Goal: Task Accomplishment & Management: Use online tool/utility

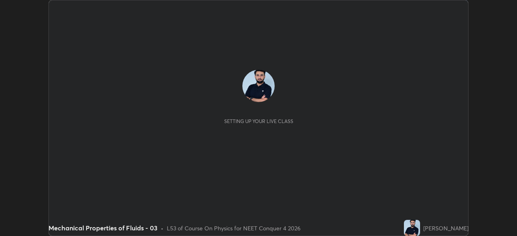
scroll to position [236, 516]
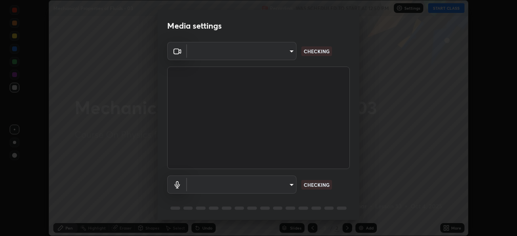
type input "c08bce05bf8d5aea718a1be68f52da0599af41aa0cc24399225b9d00f0db6711"
type input "f62e13f0dc2c211b2e31b7d04ee83dbf57bd85d8f499c87d3582929809dfa27d"
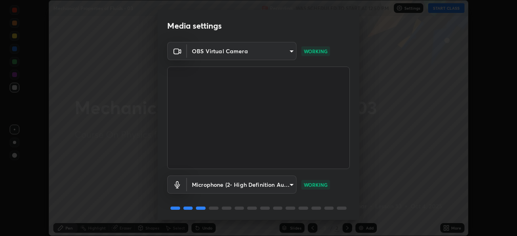
scroll to position [29, 0]
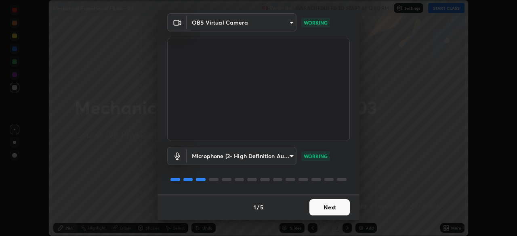
click at [329, 212] on button "Next" at bounding box center [329, 207] width 40 height 16
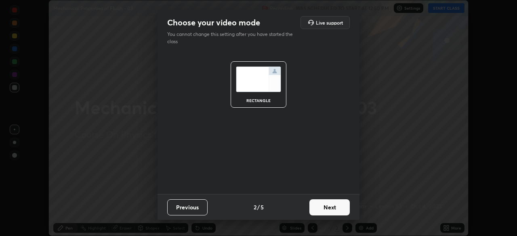
scroll to position [0, 0]
click at [333, 209] on button "Next" at bounding box center [329, 207] width 40 height 16
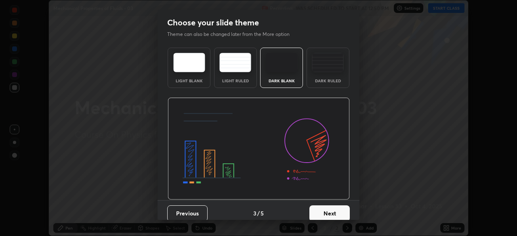
click at [333, 208] on button "Next" at bounding box center [329, 213] width 40 height 16
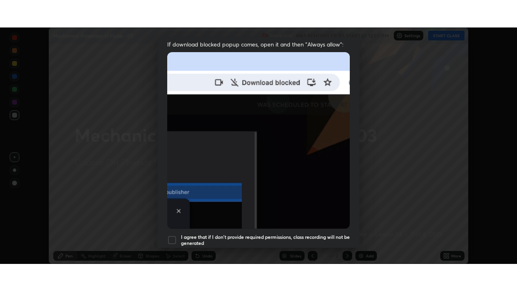
scroll to position [193, 0]
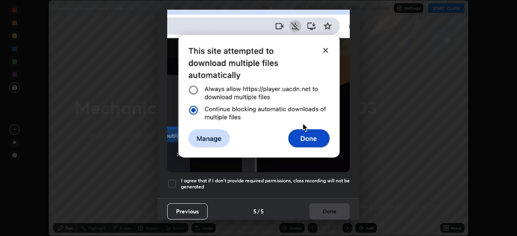
click at [281, 184] on h5 "I agree that if I don't provide required permissions, class recording will not …" at bounding box center [265, 184] width 169 height 13
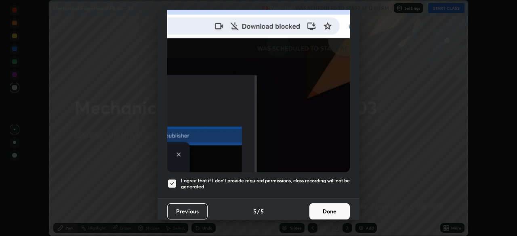
click at [328, 209] on button "Done" at bounding box center [329, 211] width 40 height 16
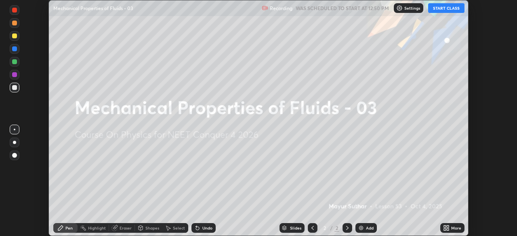
click at [453, 230] on div "More" at bounding box center [456, 228] width 10 height 4
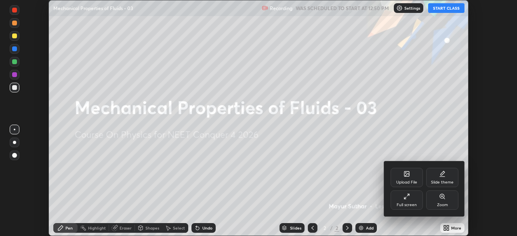
click at [405, 196] on icon at bounding box center [406, 196] width 6 height 6
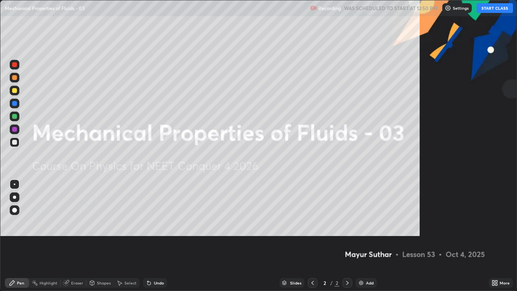
scroll to position [291, 517]
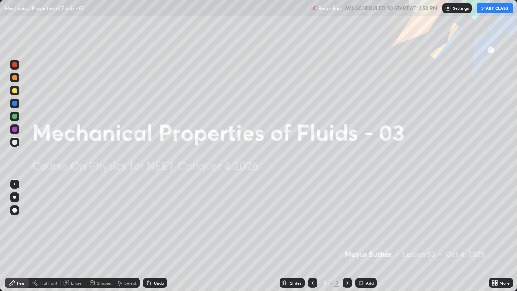
click at [492, 5] on button "START CLASS" at bounding box center [494, 8] width 36 height 10
click at [15, 210] on div at bounding box center [14, 209] width 5 height 5
click at [362, 236] on img at bounding box center [361, 282] width 6 height 6
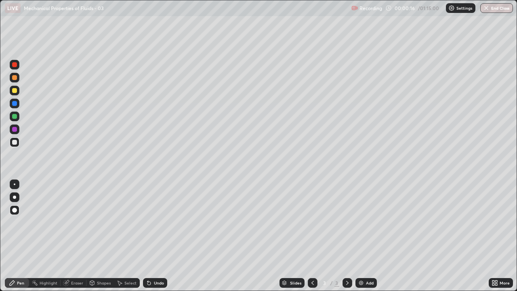
click at [15, 142] on div at bounding box center [14, 142] width 5 height 5
click at [15, 145] on div at bounding box center [15, 142] width 10 height 10
click at [15, 92] on div at bounding box center [14, 90] width 5 height 5
click at [13, 107] on div at bounding box center [15, 103] width 10 height 10
click at [155, 236] on div "Undo" at bounding box center [155, 283] width 24 height 10
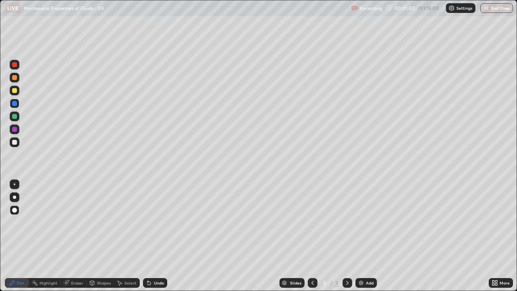
click at [15, 103] on div at bounding box center [14, 103] width 5 height 5
click at [14, 91] on div at bounding box center [14, 90] width 5 height 5
click at [154, 236] on div "Undo" at bounding box center [159, 283] width 10 height 4
click at [152, 236] on div "Undo" at bounding box center [155, 283] width 24 height 10
click at [149, 236] on div "Undo" at bounding box center [155, 283] width 24 height 10
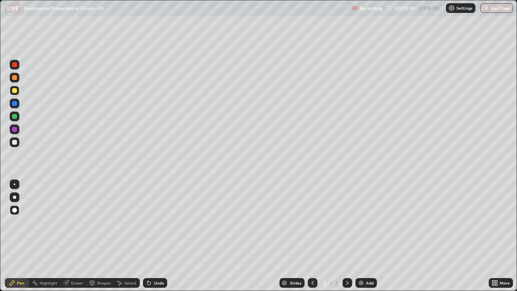
click at [15, 115] on div at bounding box center [14, 116] width 5 height 5
click at [154, 236] on div "Undo" at bounding box center [155, 283] width 24 height 10
click at [148, 236] on icon at bounding box center [148, 282] width 3 height 3
click at [146, 236] on icon at bounding box center [149, 282] width 6 height 6
click at [15, 104] on div at bounding box center [14, 103] width 5 height 5
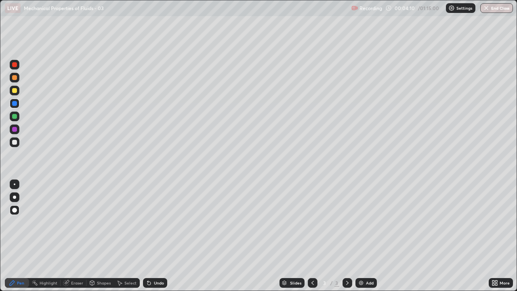
click at [15, 91] on div at bounding box center [14, 90] width 5 height 5
click at [154, 236] on div "Undo" at bounding box center [159, 283] width 10 height 4
click at [154, 236] on div "Undo" at bounding box center [155, 283] width 24 height 10
click at [153, 236] on div "Undo" at bounding box center [155, 283] width 24 height 10
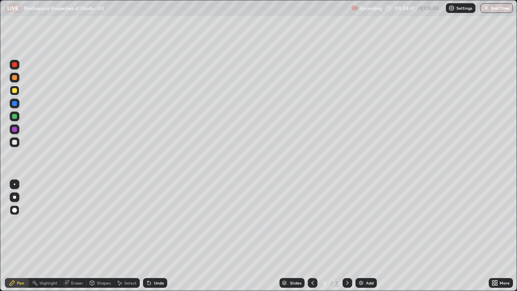
click at [154, 236] on div "Undo" at bounding box center [159, 283] width 10 height 4
click at [157, 236] on div "Undo" at bounding box center [159, 283] width 10 height 4
click at [159, 236] on div "Undo" at bounding box center [159, 283] width 10 height 4
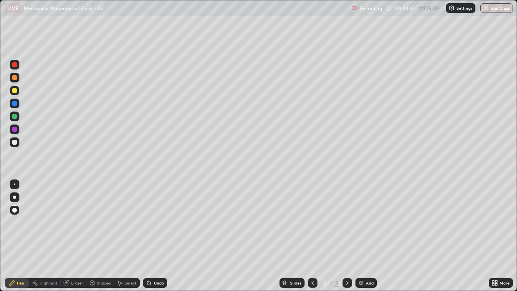
click at [159, 236] on div "Undo" at bounding box center [159, 283] width 10 height 4
click at [15, 63] on div at bounding box center [14, 64] width 5 height 5
click at [74, 236] on div "Eraser" at bounding box center [77, 283] width 12 height 4
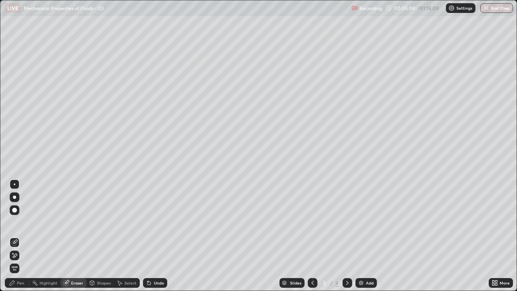
click at [14, 236] on icon at bounding box center [12, 282] width 6 height 6
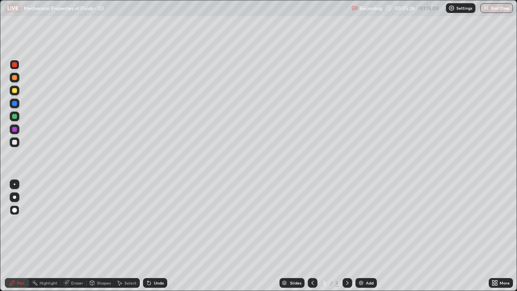
click at [14, 90] on div at bounding box center [14, 90] width 5 height 5
click at [74, 236] on div "Eraser" at bounding box center [74, 283] width 26 height 10
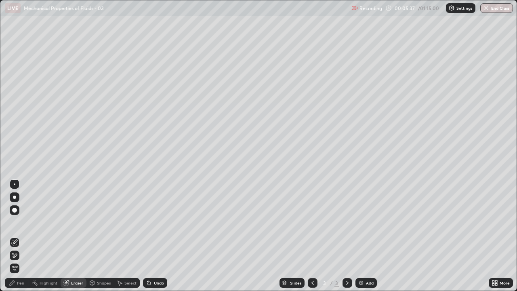
click at [15, 236] on icon at bounding box center [15, 255] width 4 height 4
click at [13, 236] on icon at bounding box center [12, 282] width 5 height 5
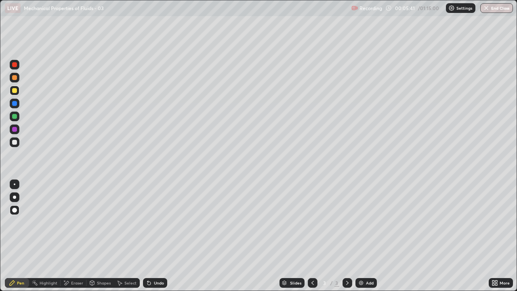
click at [13, 142] on div at bounding box center [14, 142] width 5 height 5
click at [17, 66] on div at bounding box center [14, 64] width 5 height 5
click at [149, 236] on icon at bounding box center [149, 282] width 6 height 6
click at [150, 236] on icon at bounding box center [149, 282] width 6 height 6
click at [143, 236] on div "Undo" at bounding box center [155, 283] width 24 height 10
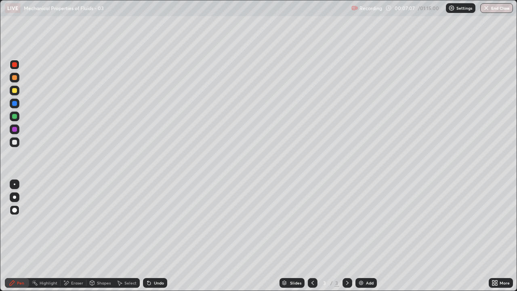
click at [15, 92] on div at bounding box center [14, 90] width 5 height 5
click at [152, 236] on div "Undo" at bounding box center [155, 283] width 24 height 10
click at [156, 236] on div "Undo" at bounding box center [159, 283] width 10 height 4
click at [153, 236] on div "Undo" at bounding box center [155, 283] width 24 height 10
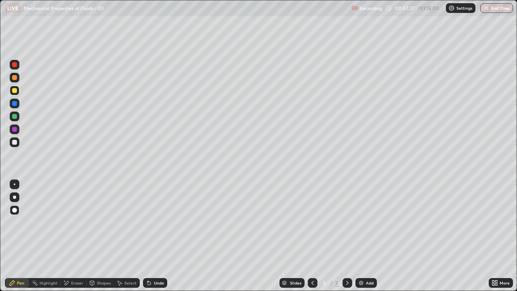
click at [154, 236] on div "Undo" at bounding box center [155, 283] width 24 height 10
click at [158, 236] on div "Undo" at bounding box center [159, 283] width 10 height 4
click at [148, 236] on icon at bounding box center [148, 282] width 3 height 3
click at [154, 236] on div "Undo" at bounding box center [159, 283] width 10 height 4
click at [161, 236] on div "Undo" at bounding box center [159, 283] width 10 height 4
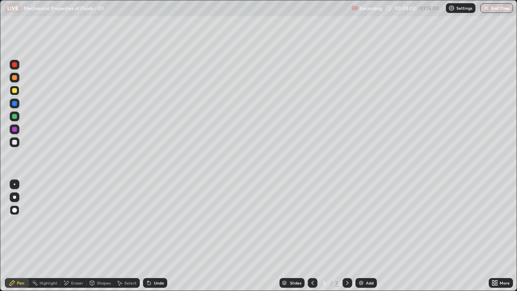
click at [155, 236] on div "Undo" at bounding box center [159, 283] width 10 height 4
click at [17, 141] on div at bounding box center [14, 142] width 5 height 5
click at [16, 118] on div at bounding box center [14, 116] width 5 height 5
click at [154, 236] on div "Undo" at bounding box center [159, 283] width 10 height 4
click at [75, 236] on div "Eraser" at bounding box center [77, 283] width 12 height 4
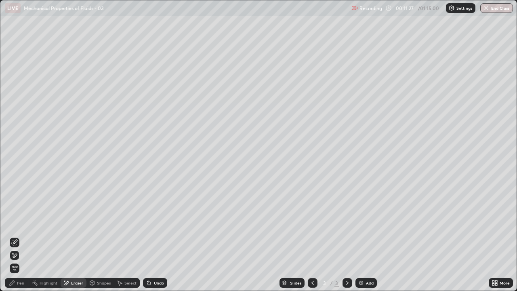
click at [16, 236] on div "Pen" at bounding box center [17, 283] width 24 height 10
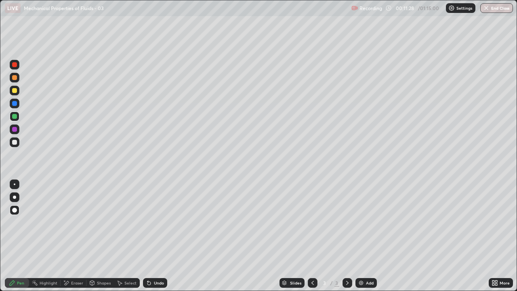
click at [15, 143] on div at bounding box center [14, 142] width 5 height 5
click at [69, 236] on div "Eraser" at bounding box center [74, 283] width 26 height 10
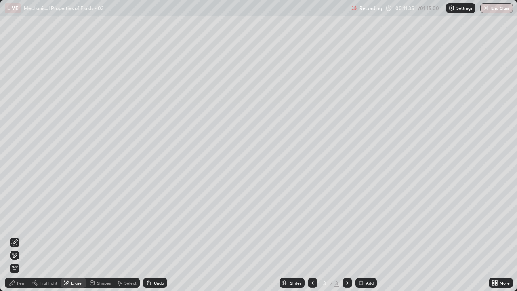
click at [16, 236] on icon at bounding box center [14, 255] width 6 height 7
click at [15, 236] on icon at bounding box center [15, 241] width 4 height 4
click at [17, 236] on div "Pen" at bounding box center [17, 283] width 24 height 10
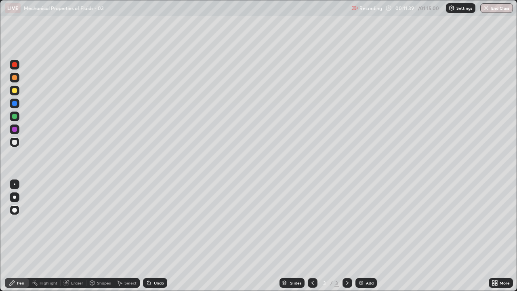
click at [13, 128] on div at bounding box center [14, 129] width 5 height 5
click at [14, 91] on div at bounding box center [14, 90] width 5 height 5
click at [360, 236] on img at bounding box center [361, 282] width 6 height 6
click at [14, 142] on div at bounding box center [14, 142] width 5 height 5
click at [13, 63] on div at bounding box center [14, 64] width 5 height 5
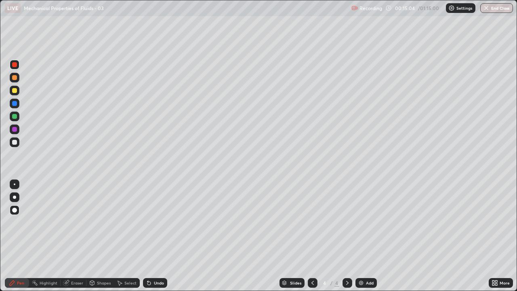
click at [11, 143] on div at bounding box center [15, 142] width 10 height 10
click at [15, 141] on div at bounding box center [14, 142] width 5 height 5
click at [363, 236] on div "Add" at bounding box center [365, 283] width 21 height 10
click at [19, 144] on div at bounding box center [15, 142] width 10 height 10
click at [15, 103] on div at bounding box center [14, 103] width 5 height 5
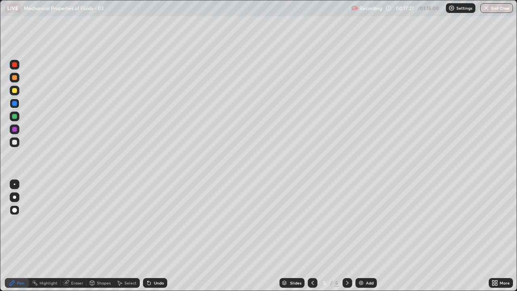
click at [15, 90] on div at bounding box center [14, 90] width 5 height 5
click at [154, 236] on div "Undo" at bounding box center [159, 283] width 10 height 4
click at [157, 236] on div "Undo" at bounding box center [159, 283] width 10 height 4
click at [158, 236] on div "Undo" at bounding box center [159, 283] width 10 height 4
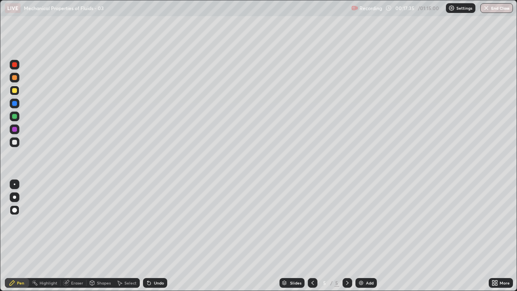
click at [159, 236] on div "Undo" at bounding box center [159, 283] width 10 height 4
click at [157, 236] on div "Undo" at bounding box center [159, 283] width 10 height 4
click at [15, 78] on div at bounding box center [14, 77] width 5 height 5
click at [159, 236] on div "Undo" at bounding box center [155, 283] width 24 height 10
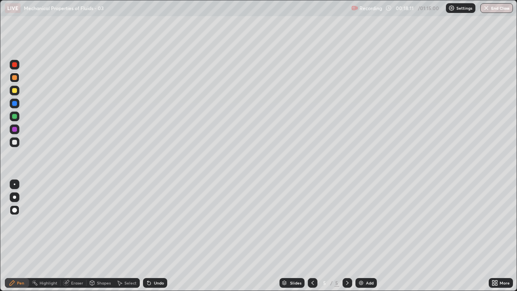
click at [159, 236] on div "Undo" at bounding box center [159, 283] width 10 height 4
click at [72, 236] on div "Eraser" at bounding box center [74, 283] width 26 height 10
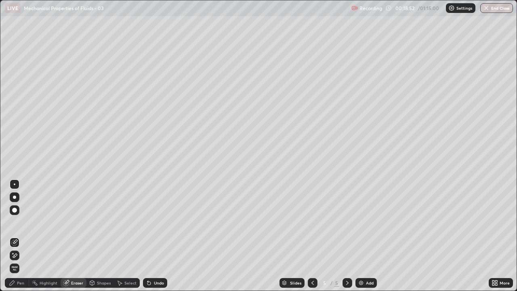
click at [19, 236] on div "Pen" at bounding box center [20, 283] width 7 height 4
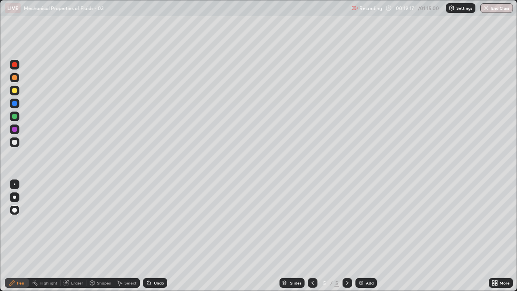
click at [15, 92] on div at bounding box center [14, 90] width 5 height 5
click at [15, 116] on div at bounding box center [14, 116] width 5 height 5
click at [363, 236] on div "Add" at bounding box center [365, 283] width 21 height 10
click at [13, 143] on div at bounding box center [14, 142] width 5 height 5
click at [14, 102] on div at bounding box center [14, 103] width 5 height 5
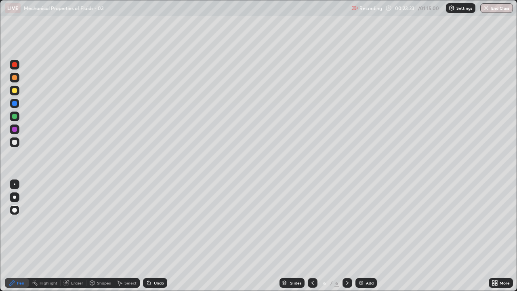
click at [16, 117] on div at bounding box center [14, 116] width 5 height 5
click at [14, 128] on div at bounding box center [14, 129] width 5 height 5
click at [14, 104] on div at bounding box center [14, 103] width 5 height 5
click at [15, 64] on div at bounding box center [14, 64] width 5 height 5
click at [156, 236] on div "Undo" at bounding box center [155, 283] width 24 height 10
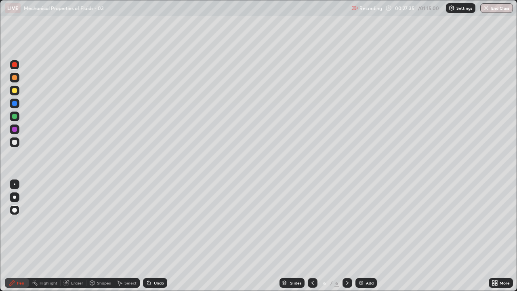
click at [158, 236] on div "Undo" at bounding box center [159, 283] width 10 height 4
click at [165, 236] on div "Undo" at bounding box center [155, 283] width 24 height 10
click at [364, 236] on div "Add" at bounding box center [365, 283] width 21 height 10
click at [310, 236] on icon at bounding box center [312, 282] width 6 height 6
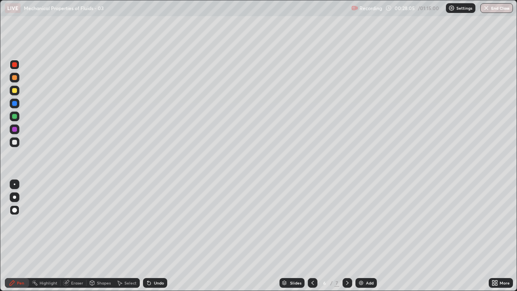
click at [15, 106] on div at bounding box center [15, 103] width 10 height 10
click at [13, 90] on div at bounding box center [14, 90] width 5 height 5
click at [346, 236] on icon at bounding box center [347, 282] width 6 height 6
click at [14, 88] on div at bounding box center [14, 90] width 5 height 5
click at [15, 65] on div at bounding box center [14, 64] width 5 height 5
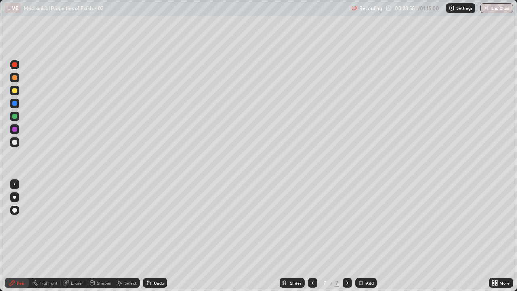
click at [152, 236] on div "Undo" at bounding box center [155, 283] width 24 height 10
click at [153, 236] on div "Undo" at bounding box center [155, 283] width 24 height 10
click at [148, 236] on icon at bounding box center [148, 282] width 3 height 3
click at [154, 236] on div "Undo" at bounding box center [159, 283] width 10 height 4
click at [151, 236] on div "Undo" at bounding box center [155, 283] width 24 height 10
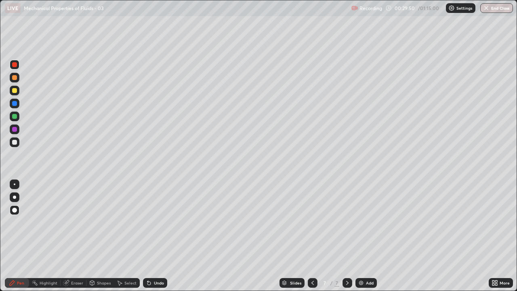
click at [150, 236] on div "Undo" at bounding box center [155, 283] width 24 height 10
click at [148, 236] on icon at bounding box center [148, 282] width 3 height 3
click at [149, 236] on icon at bounding box center [149, 282] width 6 height 6
click at [148, 236] on icon at bounding box center [148, 282] width 3 height 3
click at [151, 236] on icon at bounding box center [149, 282] width 6 height 6
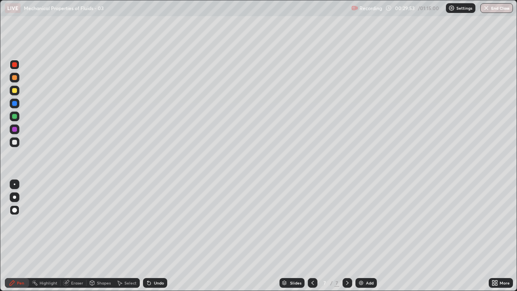
click at [151, 236] on div "Undo" at bounding box center [155, 283] width 24 height 10
click at [152, 236] on div "Undo" at bounding box center [155, 283] width 24 height 10
click at [16, 140] on div at bounding box center [14, 142] width 5 height 5
click at [152, 236] on div "Undo" at bounding box center [155, 283] width 24 height 10
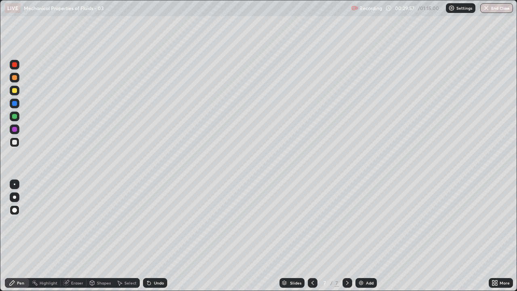
click at [153, 236] on div "Undo" at bounding box center [155, 283] width 24 height 10
click at [154, 236] on div "Undo" at bounding box center [155, 283] width 24 height 10
click at [155, 236] on div "Undo" at bounding box center [155, 283] width 24 height 10
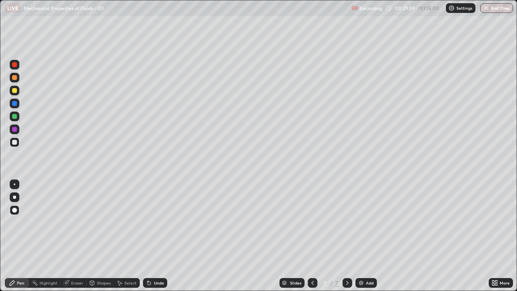
click at [153, 236] on div "Undo" at bounding box center [155, 283] width 24 height 10
click at [154, 236] on div "Undo" at bounding box center [155, 283] width 24 height 10
click at [14, 143] on div at bounding box center [14, 142] width 5 height 5
click at [360, 236] on img at bounding box center [361, 282] width 6 height 6
click at [311, 236] on icon at bounding box center [312, 283] width 2 height 4
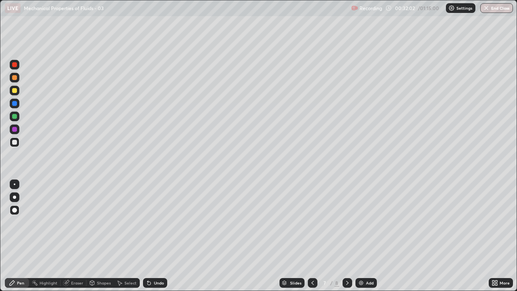
click at [13, 114] on div at bounding box center [14, 116] width 5 height 5
click at [159, 236] on div "Undo" at bounding box center [159, 283] width 10 height 4
click at [151, 236] on div "Undo" at bounding box center [155, 283] width 24 height 10
click at [155, 236] on div "Undo" at bounding box center [159, 283] width 10 height 4
click at [156, 236] on div "Undo" at bounding box center [159, 283] width 10 height 4
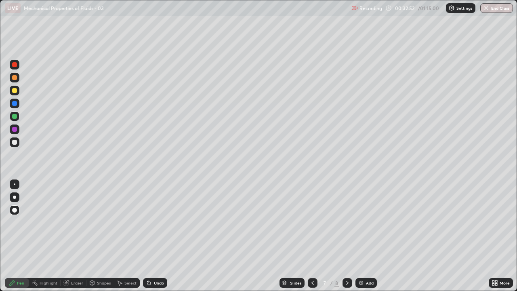
click at [149, 236] on div "Undo" at bounding box center [155, 283] width 24 height 10
click at [15, 90] on div at bounding box center [14, 90] width 5 height 5
click at [157, 236] on div "Undo" at bounding box center [159, 283] width 10 height 4
click at [155, 236] on div "Undo" at bounding box center [155, 283] width 24 height 10
click at [157, 236] on div "Undo" at bounding box center [159, 283] width 10 height 4
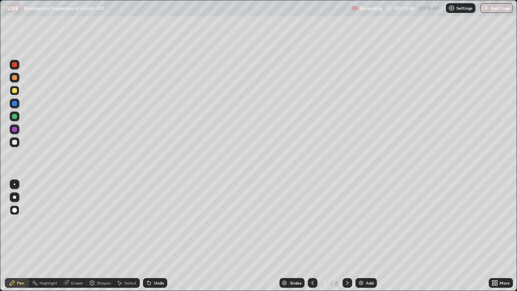
click at [157, 236] on div "Undo" at bounding box center [159, 283] width 10 height 4
click at [346, 236] on div at bounding box center [347, 283] width 10 height 10
click at [15, 142] on div at bounding box center [14, 142] width 5 height 5
click at [15, 76] on div at bounding box center [14, 77] width 5 height 5
click at [310, 236] on icon at bounding box center [312, 282] width 6 height 6
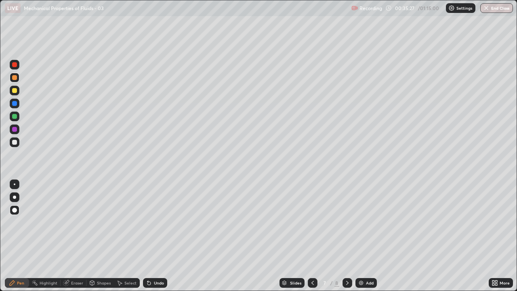
click at [313, 236] on icon at bounding box center [312, 282] width 6 height 6
click at [312, 236] on icon at bounding box center [312, 282] width 6 height 6
click at [346, 236] on icon at bounding box center [347, 282] width 6 height 6
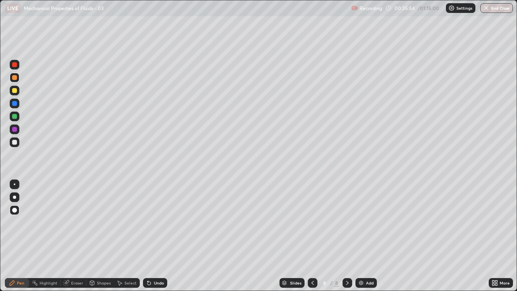
click at [157, 236] on div "Undo" at bounding box center [159, 283] width 10 height 4
click at [159, 236] on div "Undo" at bounding box center [159, 283] width 10 height 4
click at [15, 105] on div at bounding box center [14, 103] width 5 height 5
click at [77, 236] on div "Eraser" at bounding box center [77, 283] width 12 height 4
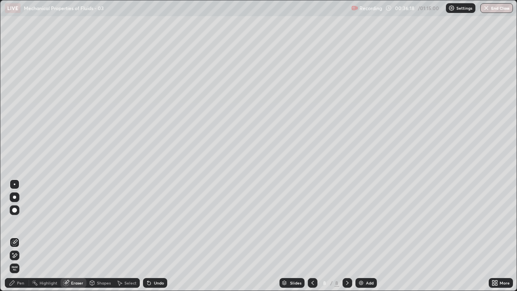
click at [18, 236] on div "Pen" at bounding box center [17, 283] width 24 height 10
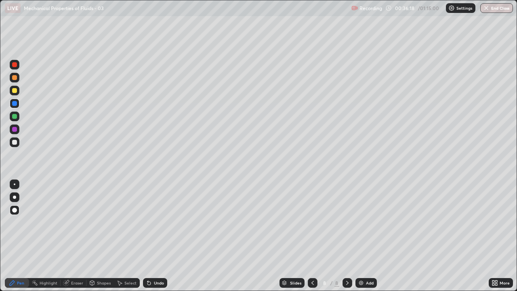
click at [15, 142] on div at bounding box center [14, 142] width 5 height 5
click at [15, 103] on div at bounding box center [14, 103] width 5 height 5
click at [15, 117] on div at bounding box center [14, 116] width 5 height 5
click at [14, 104] on div at bounding box center [14, 103] width 5 height 5
click at [13, 117] on div at bounding box center [14, 116] width 5 height 5
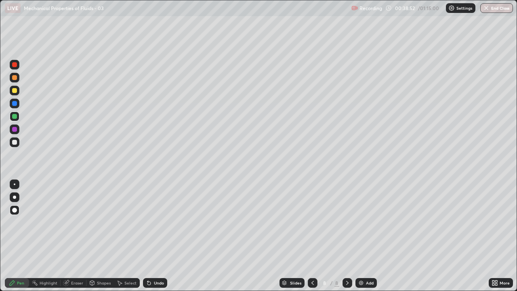
click at [361, 236] on img at bounding box center [361, 282] width 6 height 6
click at [15, 142] on div at bounding box center [14, 142] width 5 height 5
click at [311, 236] on icon at bounding box center [312, 282] width 6 height 6
click at [12, 130] on div at bounding box center [14, 129] width 5 height 5
click at [346, 236] on icon at bounding box center [347, 282] width 6 height 6
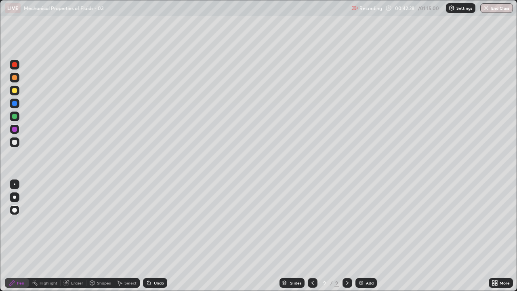
click at [13, 140] on div at bounding box center [14, 142] width 5 height 5
click at [74, 236] on div "Eraser" at bounding box center [77, 283] width 12 height 4
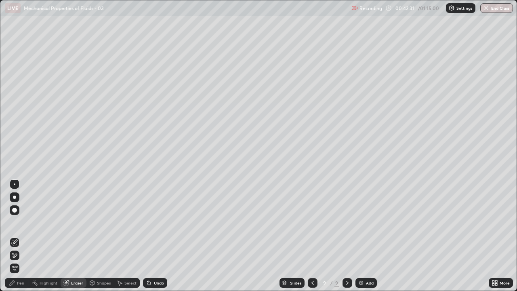
click at [23, 236] on div "Pen" at bounding box center [17, 283] width 24 height 10
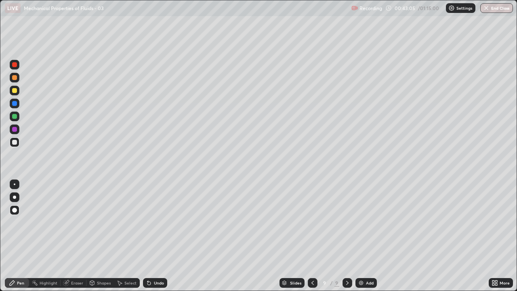
click at [152, 236] on div "Undo" at bounding box center [155, 283] width 24 height 10
click at [15, 130] on div at bounding box center [14, 129] width 5 height 5
click at [360, 236] on img at bounding box center [361, 282] width 6 height 6
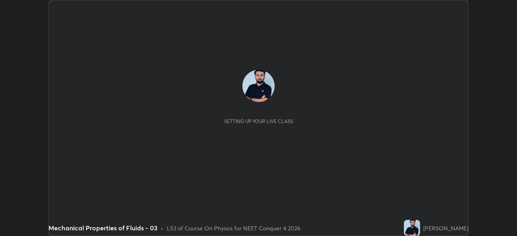
scroll to position [236, 517]
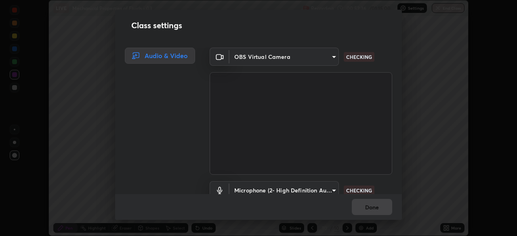
click at [454, 228] on div "Class settings Audio & Video OBS Virtual Camera c08bce05bf8d5aea718a1be68f52da0…" at bounding box center [258, 118] width 517 height 236
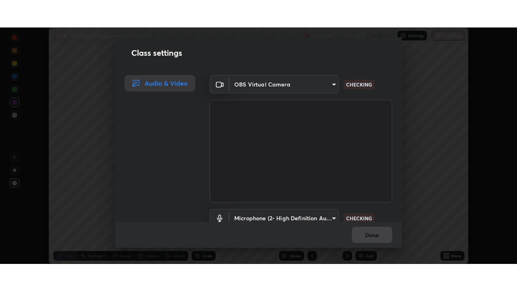
scroll to position [37, 0]
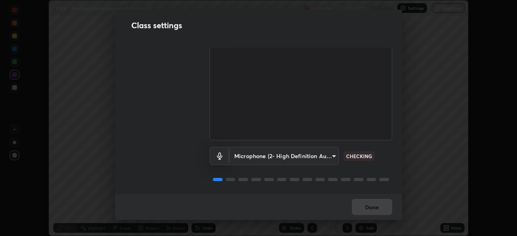
click at [373, 210] on div "Done" at bounding box center [258, 207] width 287 height 26
click at [374, 212] on div "Done" at bounding box center [258, 207] width 287 height 26
click at [376, 214] on div "Done" at bounding box center [258, 207] width 287 height 26
click at [377, 215] on div "Done" at bounding box center [258, 207] width 287 height 26
click at [378, 217] on div "Done" at bounding box center [258, 207] width 287 height 26
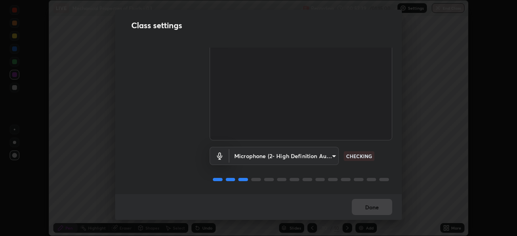
click at [378, 216] on div "Done" at bounding box center [258, 207] width 287 height 26
click at [379, 215] on div "Done" at bounding box center [258, 207] width 287 height 26
click at [374, 208] on div "Done" at bounding box center [258, 207] width 287 height 26
click at [372, 209] on div "Done" at bounding box center [258, 207] width 287 height 26
click at [372, 210] on div "Done" at bounding box center [258, 207] width 287 height 26
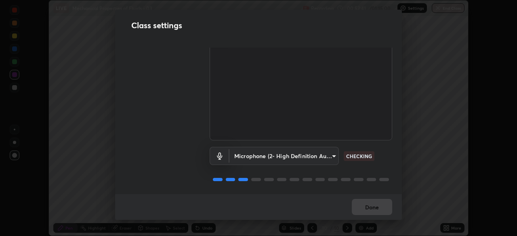
click at [372, 209] on div "Done" at bounding box center [258, 207] width 287 height 26
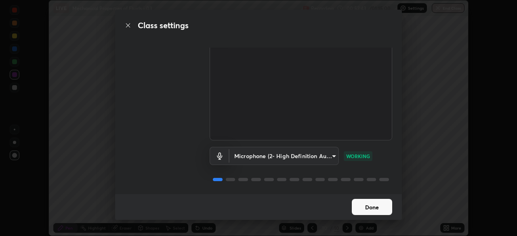
click at [372, 210] on button "Done" at bounding box center [372, 207] width 40 height 16
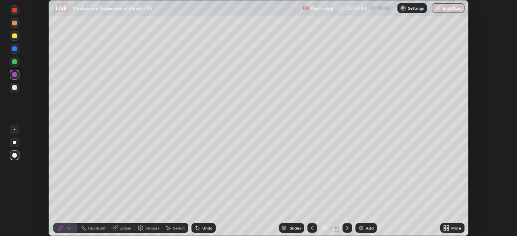
click at [444, 225] on icon at bounding box center [446, 228] width 6 height 6
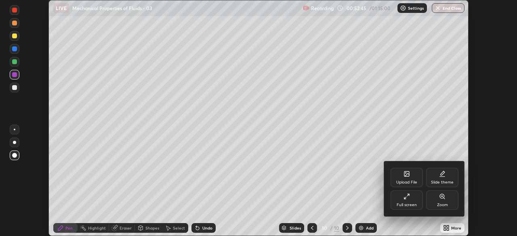
click at [413, 201] on div "Full screen" at bounding box center [406, 200] width 32 height 19
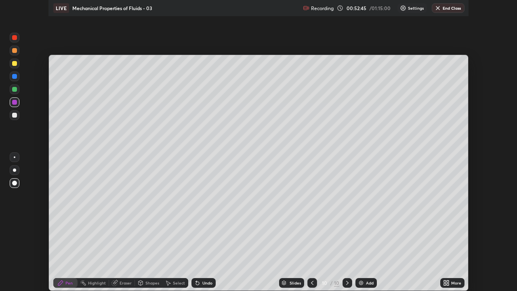
scroll to position [291, 517]
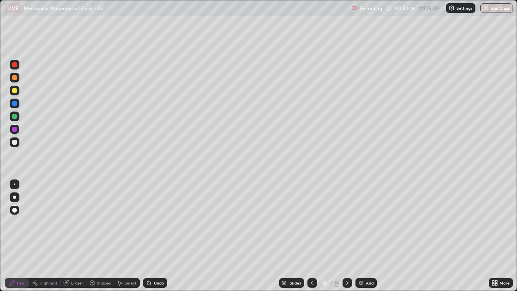
click at [158, 236] on div "Undo" at bounding box center [159, 283] width 10 height 4
click at [15, 131] on div at bounding box center [14, 129] width 5 height 5
click at [149, 236] on icon at bounding box center [148, 282] width 3 height 3
click at [154, 236] on div "Undo" at bounding box center [159, 283] width 10 height 4
click at [157, 236] on div "Undo" at bounding box center [159, 283] width 10 height 4
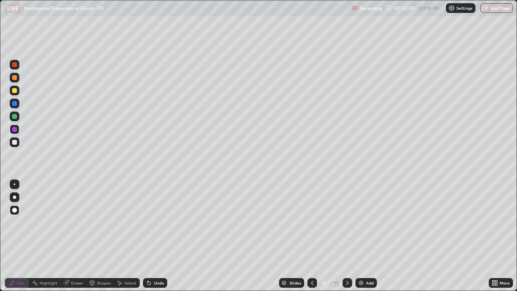
click at [159, 236] on div "Undo" at bounding box center [159, 283] width 10 height 4
click at [158, 236] on div "Undo" at bounding box center [159, 283] width 10 height 4
click at [157, 236] on div "Undo" at bounding box center [159, 283] width 10 height 4
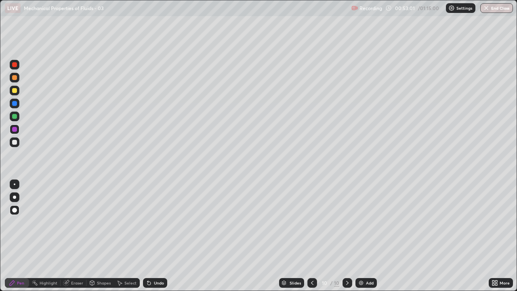
click at [157, 236] on div "Undo" at bounding box center [159, 283] width 10 height 4
click at [156, 236] on div "Undo" at bounding box center [159, 283] width 10 height 4
click at [155, 236] on div "Undo" at bounding box center [159, 283] width 10 height 4
click at [154, 236] on div "Undo" at bounding box center [159, 283] width 10 height 4
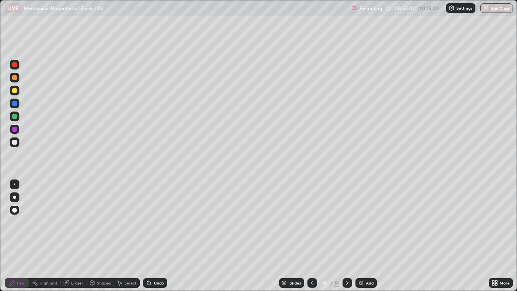
click at [154, 236] on div "Undo" at bounding box center [159, 283] width 10 height 4
click at [152, 236] on div "Undo" at bounding box center [155, 283] width 24 height 10
click at [151, 236] on div "Undo" at bounding box center [155, 283] width 24 height 10
click at [151, 236] on icon at bounding box center [149, 282] width 6 height 6
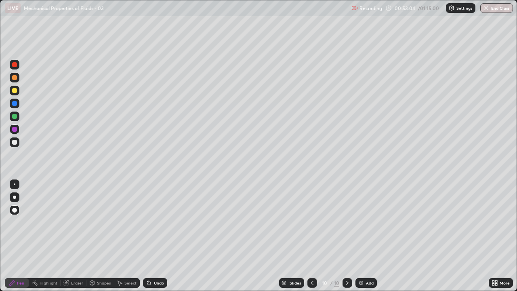
click at [15, 143] on div at bounding box center [14, 142] width 5 height 5
click at [14, 67] on div at bounding box center [15, 65] width 10 height 10
click at [15, 130] on div at bounding box center [14, 129] width 5 height 5
click at [13, 92] on div at bounding box center [14, 90] width 5 height 5
click at [73, 236] on div "Eraser" at bounding box center [77, 283] width 12 height 4
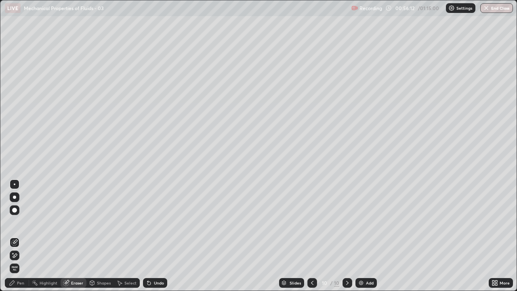
click at [21, 236] on div "Pen" at bounding box center [20, 283] width 7 height 4
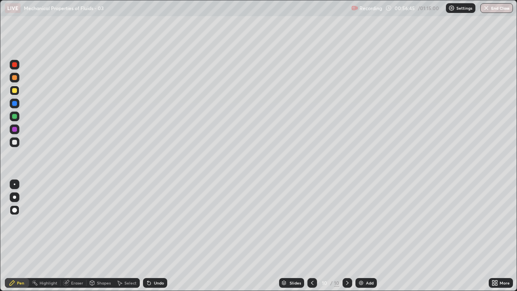
click at [362, 236] on img at bounding box center [361, 282] width 6 height 6
click at [15, 142] on div at bounding box center [14, 142] width 5 height 5
click at [13, 104] on div at bounding box center [14, 103] width 5 height 5
click at [312, 236] on icon at bounding box center [312, 282] width 6 height 6
click at [74, 236] on div "Eraser" at bounding box center [77, 283] width 12 height 4
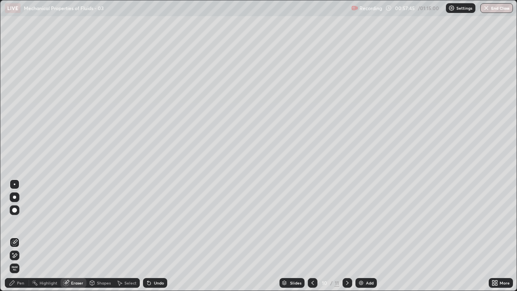
click at [13, 236] on icon at bounding box center [13, 253] width 1 height 1
click at [18, 236] on div "Pen" at bounding box center [17, 283] width 24 height 10
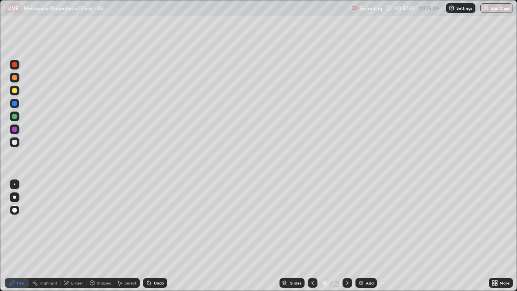
click at [69, 236] on div "Eraser" at bounding box center [74, 283] width 26 height 10
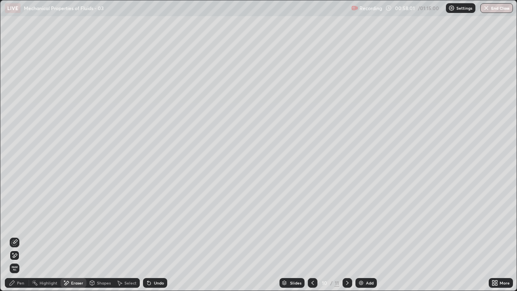
click at [17, 236] on div "Pen" at bounding box center [20, 283] width 7 height 4
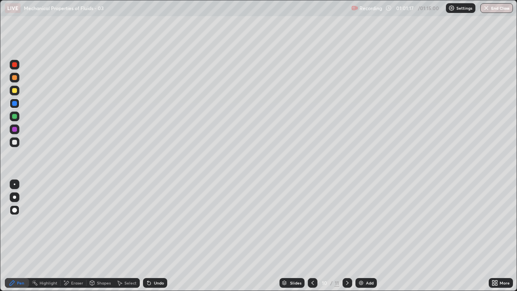
click at [346, 236] on icon at bounding box center [347, 283] width 2 height 4
click at [15, 142] on div at bounding box center [14, 142] width 5 height 5
click at [19, 118] on div at bounding box center [15, 116] width 10 height 10
click at [75, 236] on div "Eraser" at bounding box center [77, 283] width 12 height 4
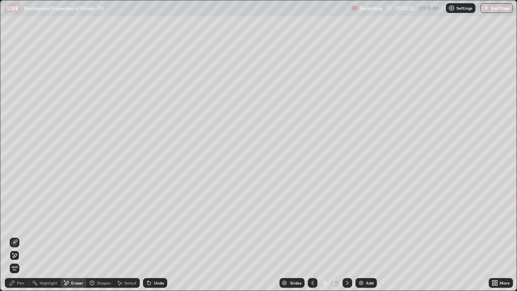
click at [15, 236] on icon at bounding box center [12, 282] width 6 height 6
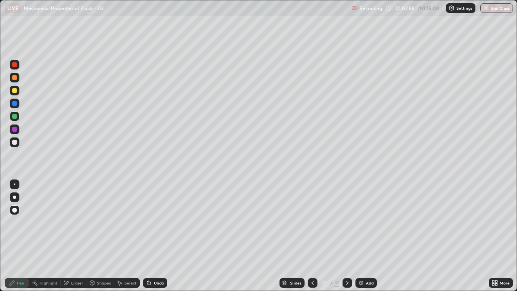
click at [15, 65] on div at bounding box center [14, 64] width 5 height 5
click at [154, 236] on div "Undo" at bounding box center [159, 283] width 10 height 4
click at [16, 103] on div at bounding box center [14, 103] width 5 height 5
click at [313, 236] on icon at bounding box center [312, 282] width 6 height 6
click at [157, 236] on div "Undo" at bounding box center [159, 283] width 10 height 4
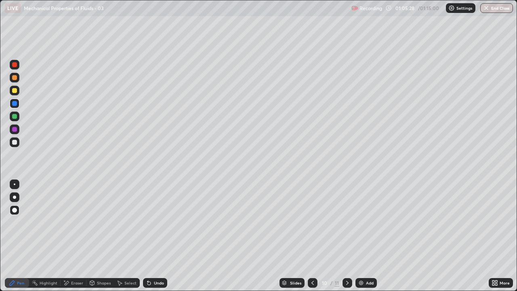
click at [344, 236] on icon at bounding box center [347, 282] width 6 height 6
click at [347, 236] on icon at bounding box center [347, 282] width 6 height 6
click at [363, 236] on img at bounding box center [361, 282] width 6 height 6
click at [11, 130] on div at bounding box center [15, 129] width 10 height 10
click at [151, 236] on div "Undo" at bounding box center [155, 283] width 24 height 10
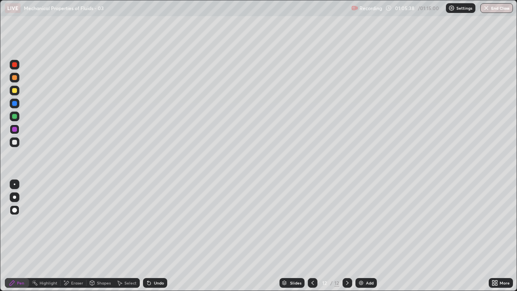
click at [155, 236] on div "Undo" at bounding box center [159, 283] width 10 height 4
click at [13, 65] on div at bounding box center [14, 64] width 5 height 5
click at [15, 104] on div at bounding box center [14, 103] width 5 height 5
click at [17, 89] on div at bounding box center [14, 90] width 5 height 5
click at [15, 78] on div at bounding box center [14, 77] width 5 height 5
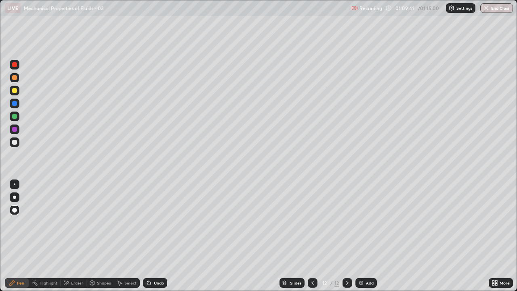
click at [363, 236] on img at bounding box center [361, 282] width 6 height 6
click at [14, 142] on div at bounding box center [14, 142] width 5 height 5
click at [15, 65] on div at bounding box center [14, 64] width 5 height 5
click at [16, 90] on div at bounding box center [14, 90] width 5 height 5
click at [13, 89] on div at bounding box center [14, 90] width 5 height 5
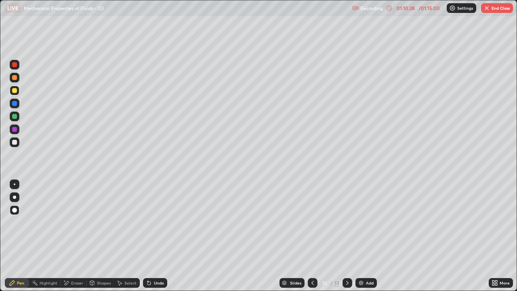
click at [15, 142] on div at bounding box center [14, 142] width 5 height 5
click at [367, 236] on div "Add" at bounding box center [365, 283] width 21 height 10
click at [15, 142] on div at bounding box center [14, 142] width 5 height 5
click at [16, 77] on div at bounding box center [14, 77] width 5 height 5
click at [15, 65] on div at bounding box center [14, 64] width 5 height 5
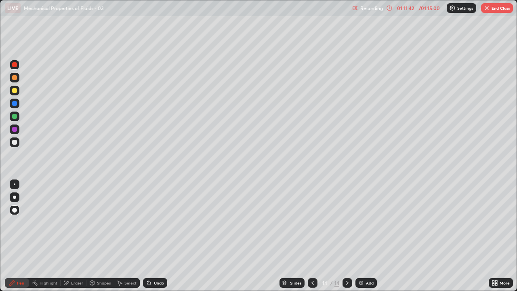
click at [15, 64] on div at bounding box center [14, 64] width 5 height 5
click at [15, 128] on div at bounding box center [14, 129] width 5 height 5
click at [16, 105] on div at bounding box center [14, 103] width 5 height 5
click at [15, 65] on div at bounding box center [14, 64] width 5 height 5
click at [15, 115] on div at bounding box center [14, 116] width 5 height 5
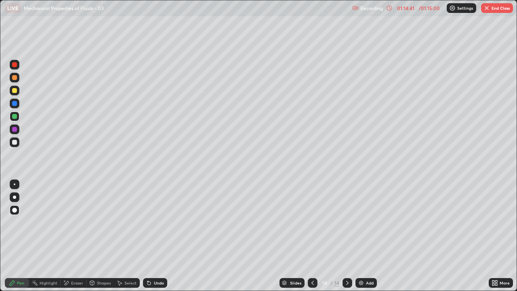
click at [15, 128] on div at bounding box center [14, 129] width 5 height 5
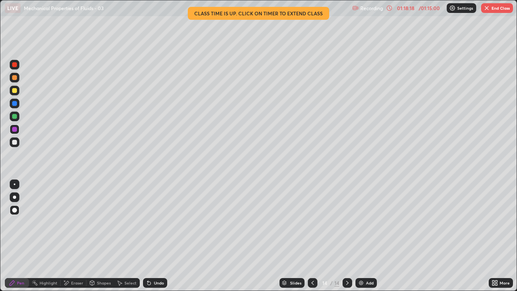
click at [312, 236] on icon at bounding box center [312, 282] width 6 height 6
click at [311, 236] on icon at bounding box center [312, 282] width 6 height 6
click at [407, 8] on div "01:18:29" at bounding box center [405, 8] width 23 height 5
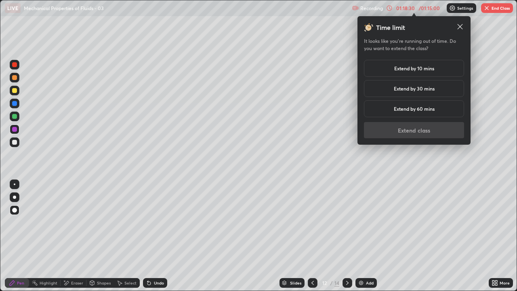
click at [402, 68] on h5 "Extend by 10 mins" at bounding box center [414, 68] width 40 height 7
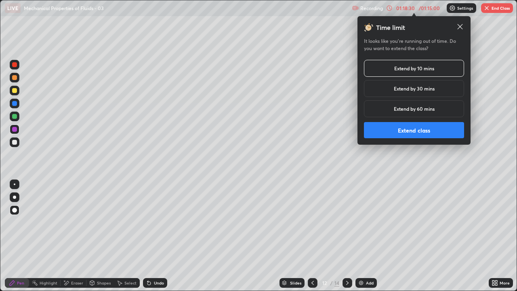
click at [411, 134] on button "Extend class" at bounding box center [414, 130] width 100 height 16
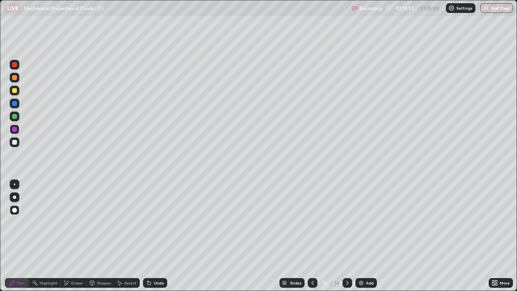
click at [351, 236] on div at bounding box center [347, 283] width 10 height 10
click at [312, 236] on icon at bounding box center [312, 282] width 6 height 6
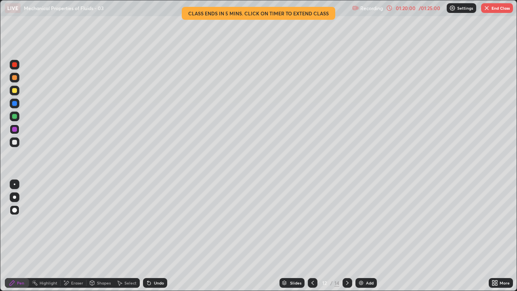
click at [346, 236] on icon at bounding box center [347, 282] width 6 height 6
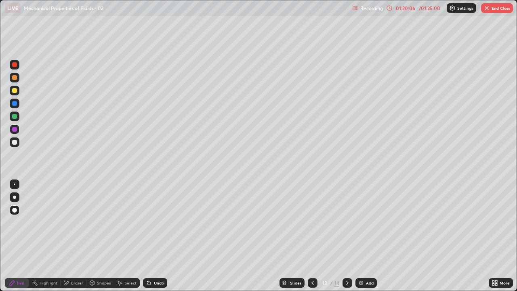
click at [346, 236] on icon at bounding box center [347, 282] width 6 height 6
click at [312, 236] on icon at bounding box center [312, 282] width 6 height 6
click at [311, 236] on icon at bounding box center [312, 282] width 6 height 6
click at [504, 8] on button "End Class" at bounding box center [497, 8] width 32 height 10
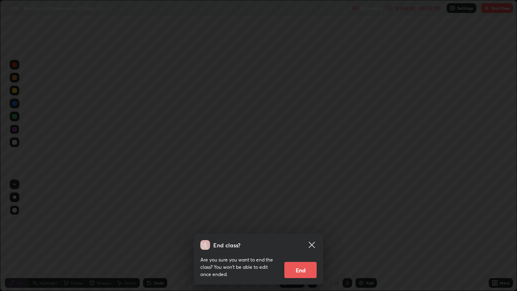
click at [307, 236] on button "End" at bounding box center [300, 270] width 32 height 16
